Goal: Browse casually: Explore the website without a specific task or goal

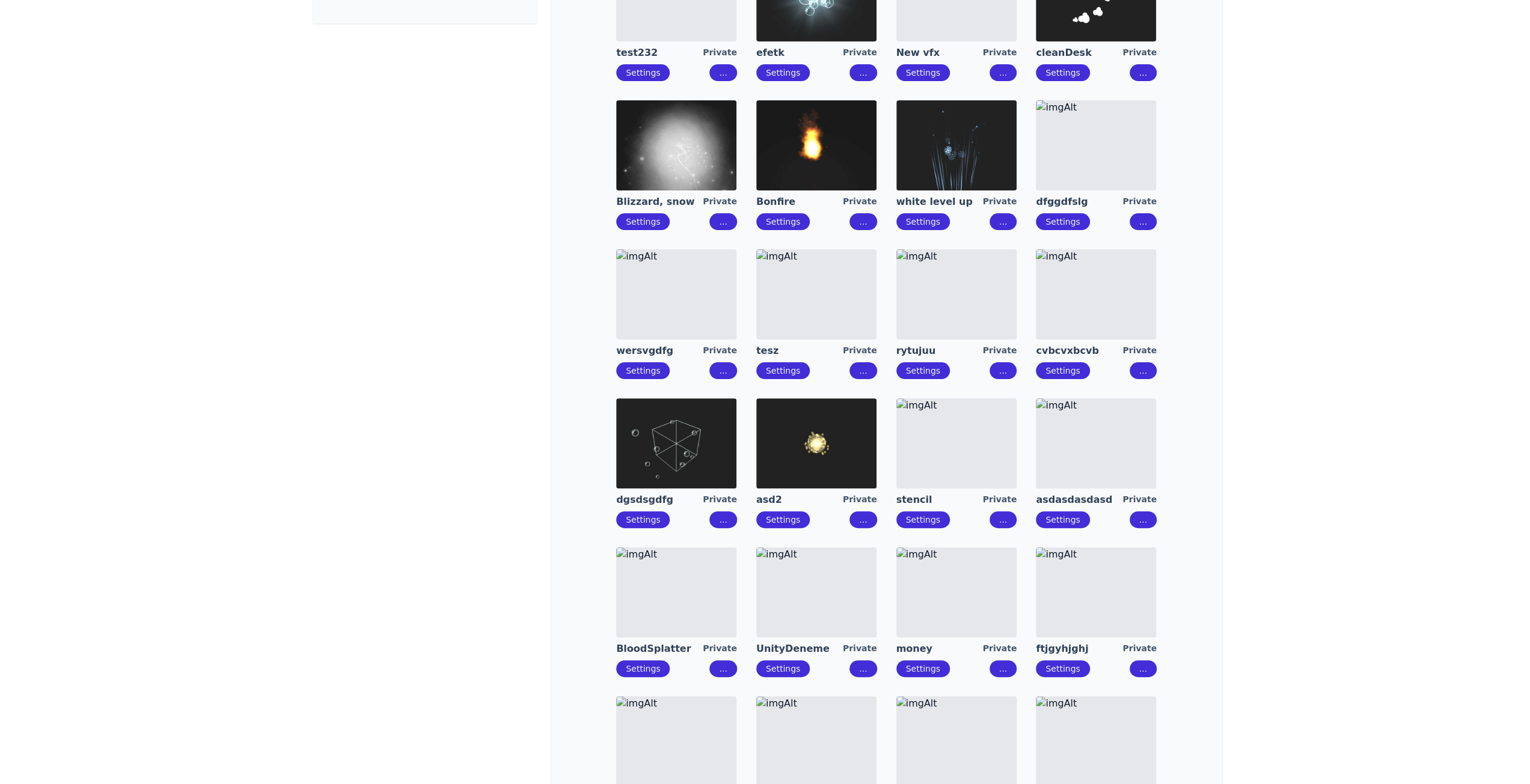
scroll to position [240, 0]
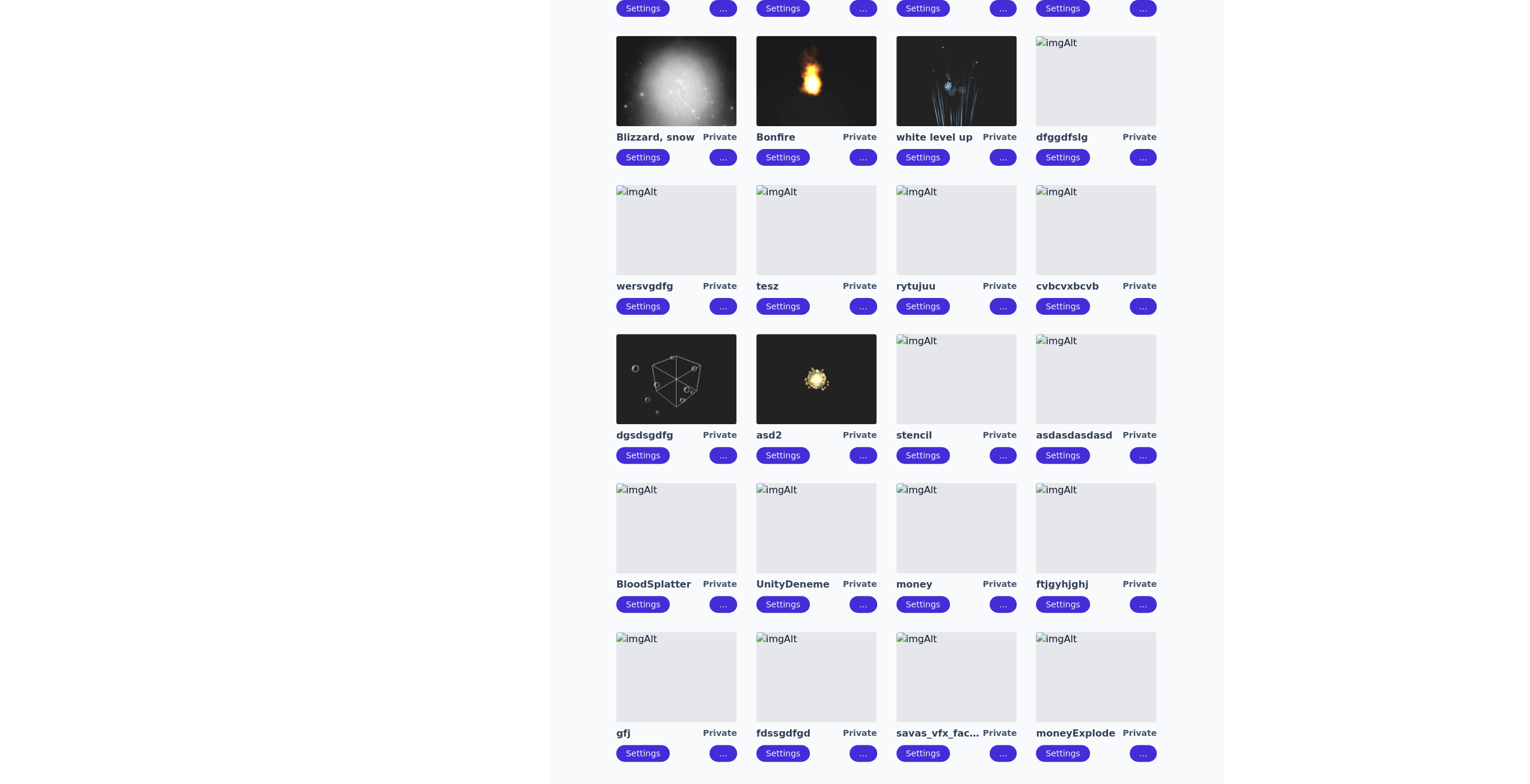
click at [825, 384] on img at bounding box center [816, 379] width 120 height 90
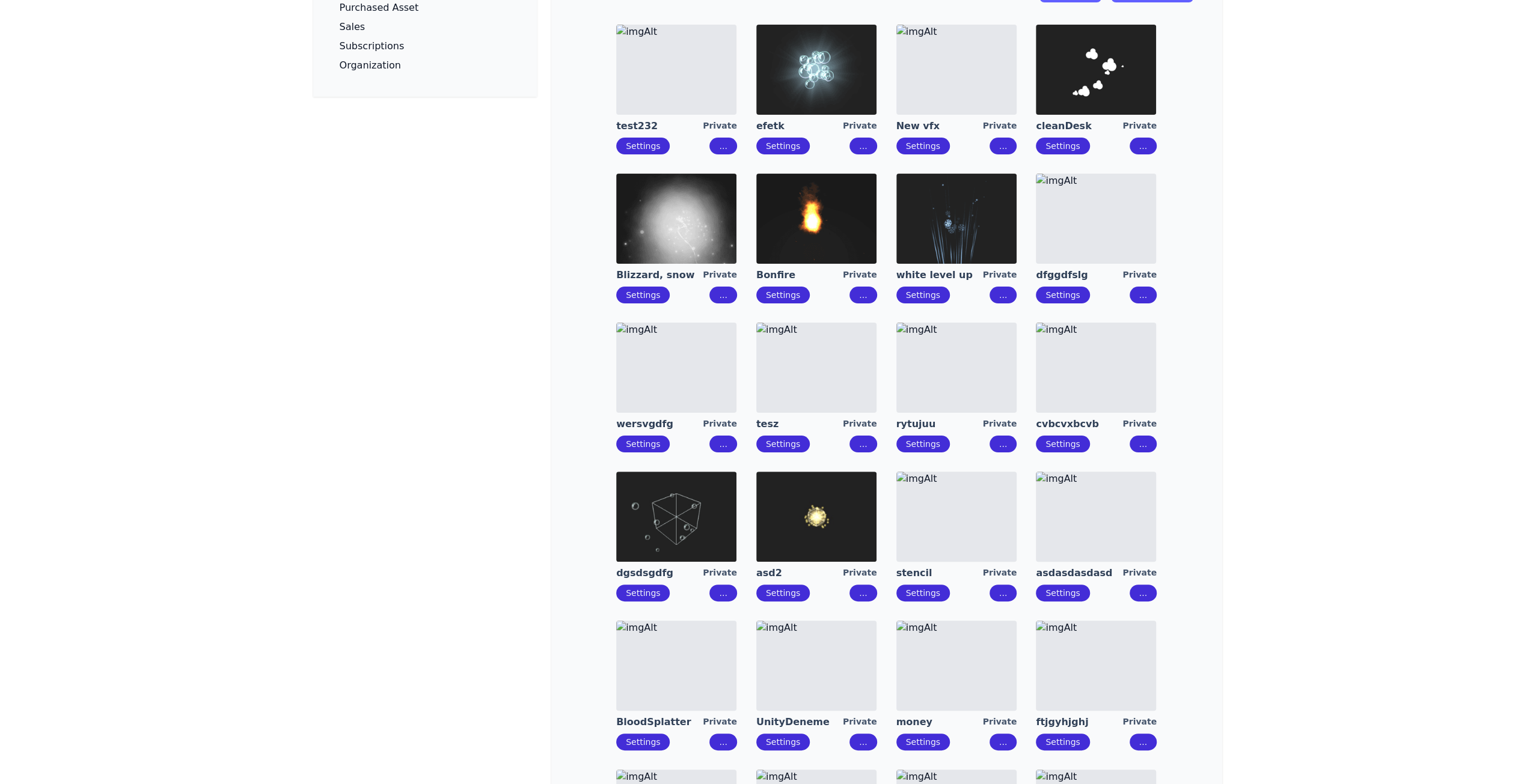
scroll to position [240, 0]
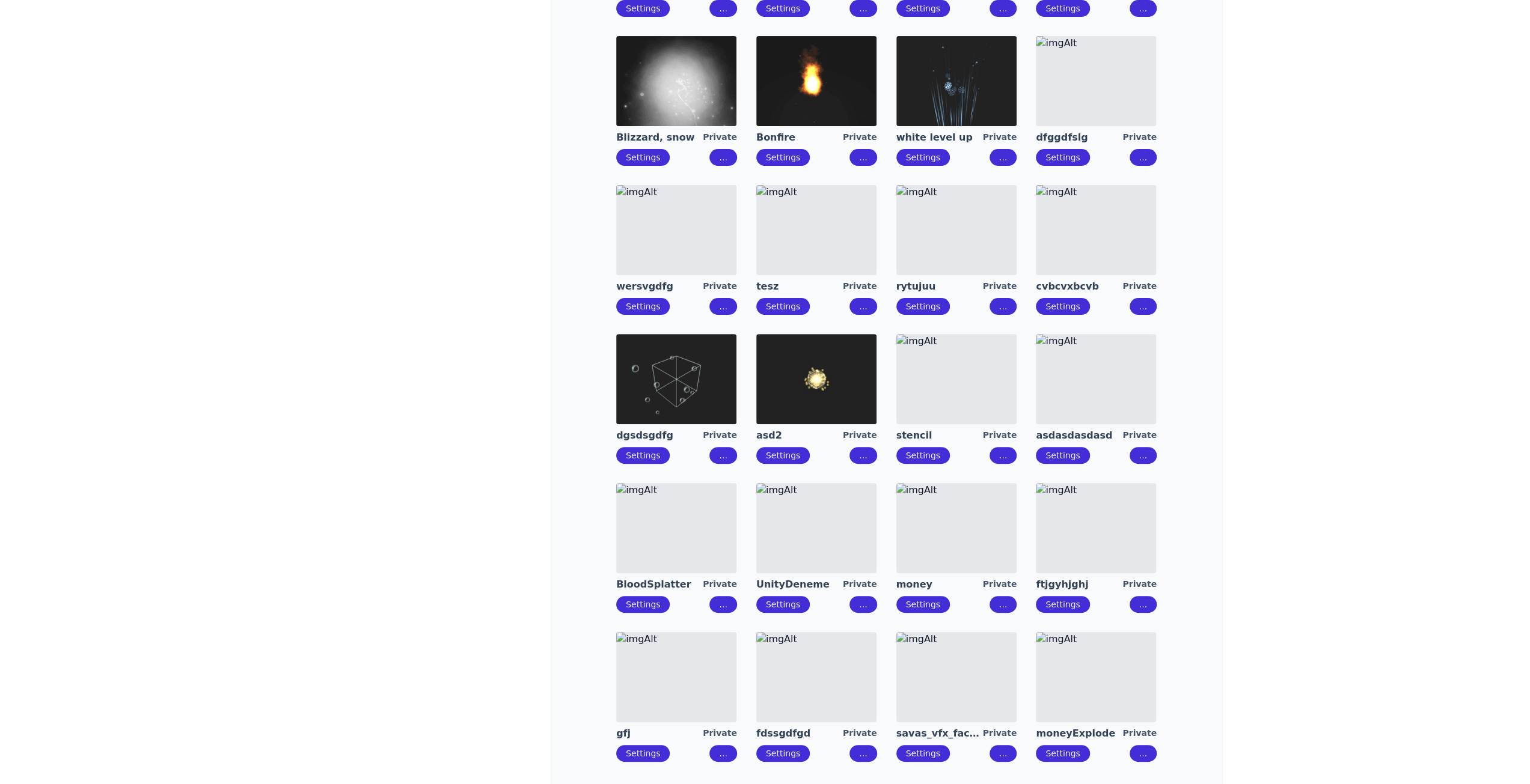
click at [941, 661] on img at bounding box center [956, 677] width 120 height 90
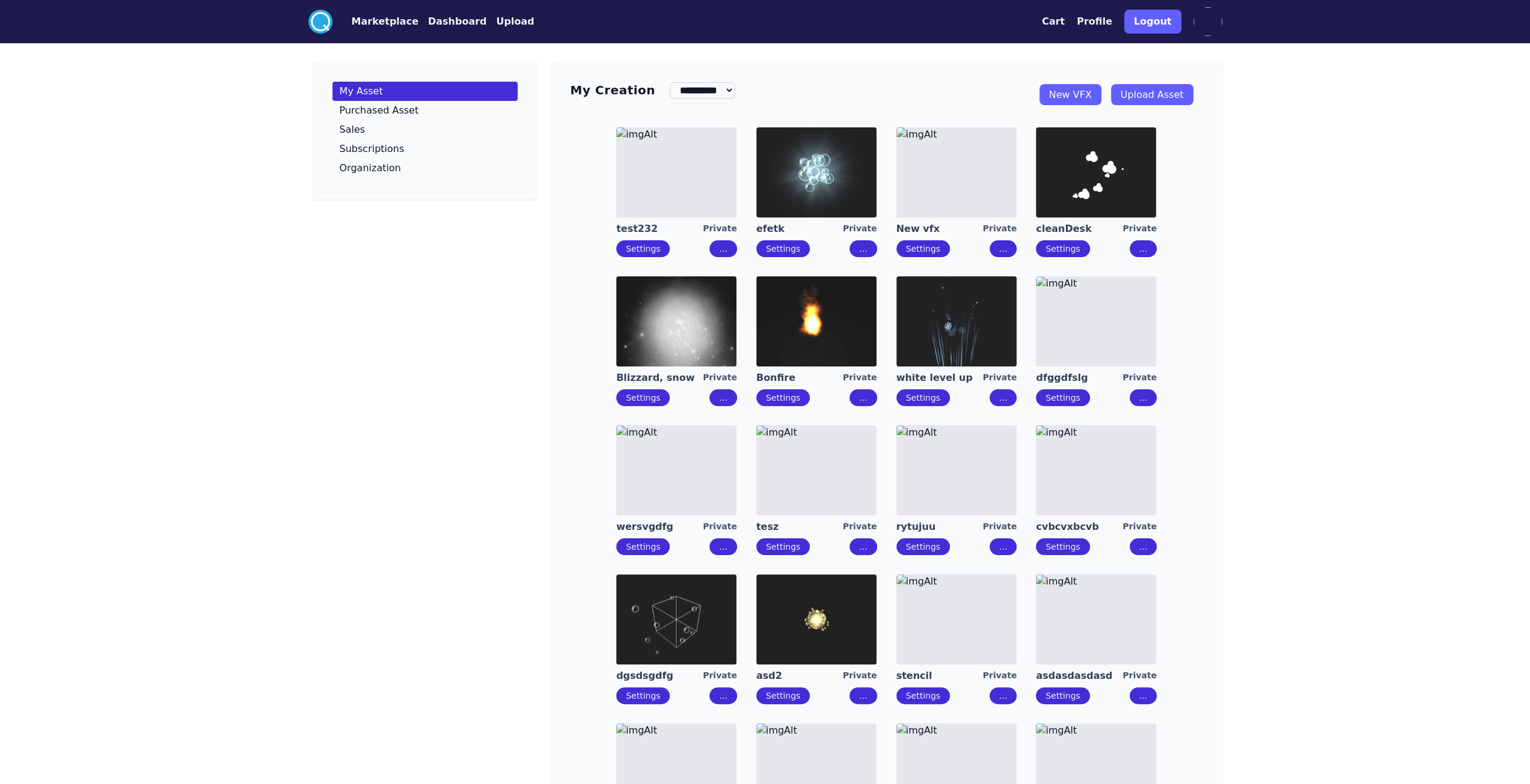
click at [689, 638] on img at bounding box center [676, 619] width 120 height 90
